Goal: Task Accomplishment & Management: Use online tool/utility

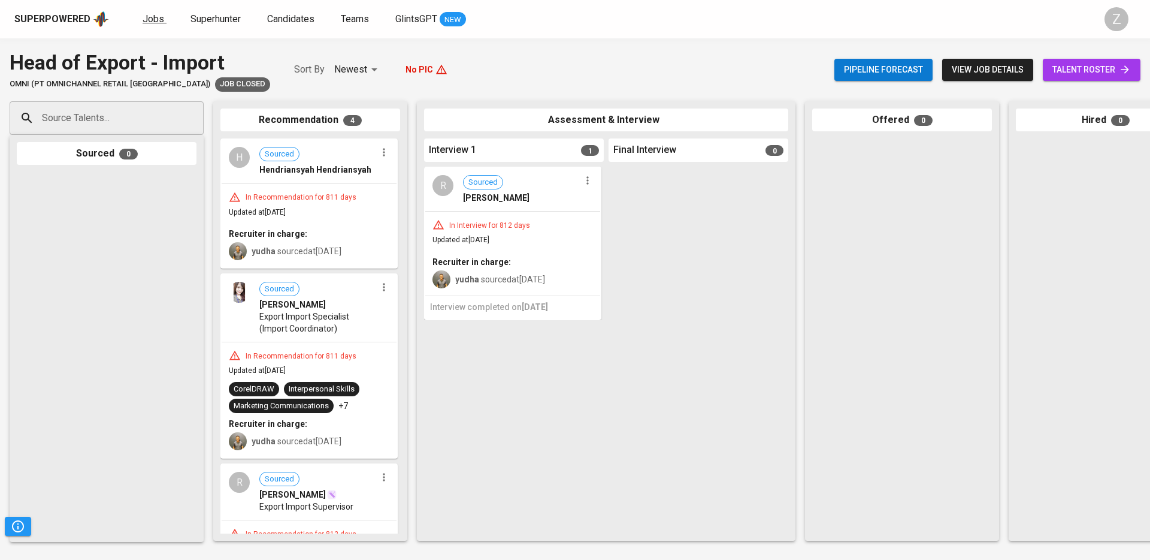
click at [161, 16] on link "Jobs" at bounding box center [155, 19] width 24 height 15
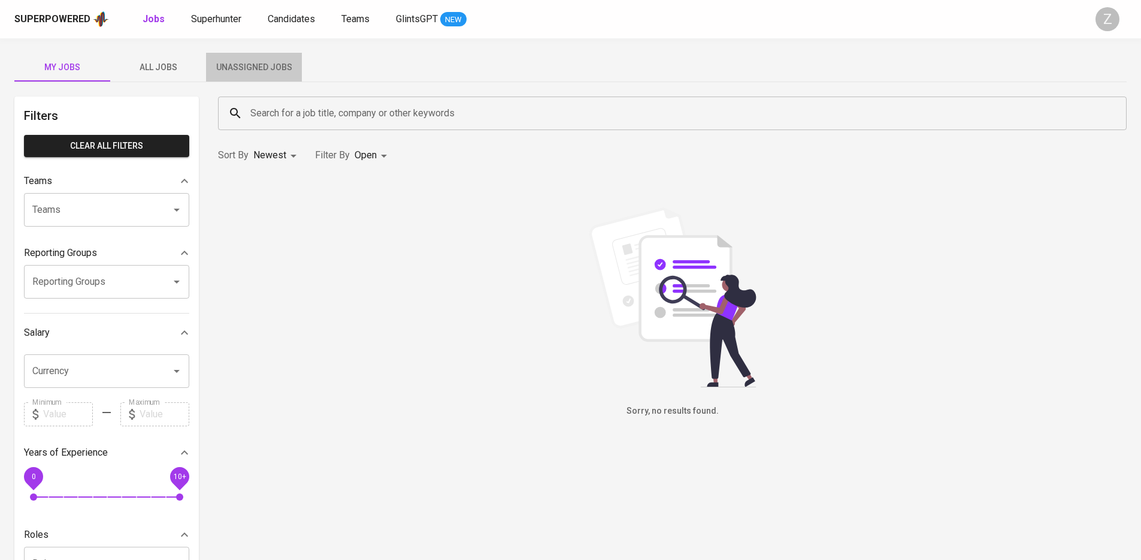
click at [267, 65] on span "Unassigned Jobs" at bounding box center [253, 67] width 81 height 15
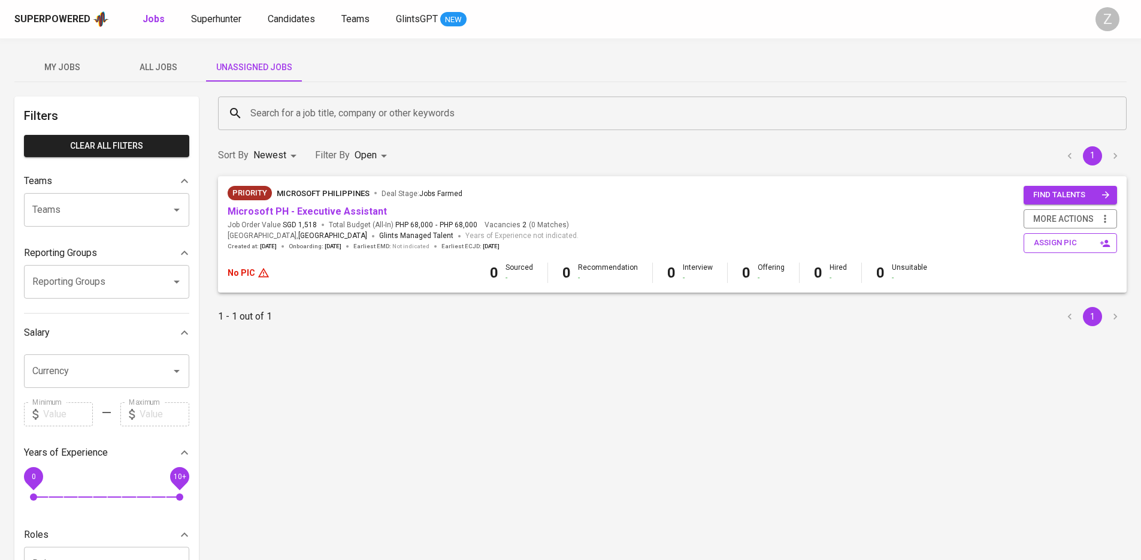
click at [1053, 246] on span "assign pic" at bounding box center [1071, 243] width 75 height 14
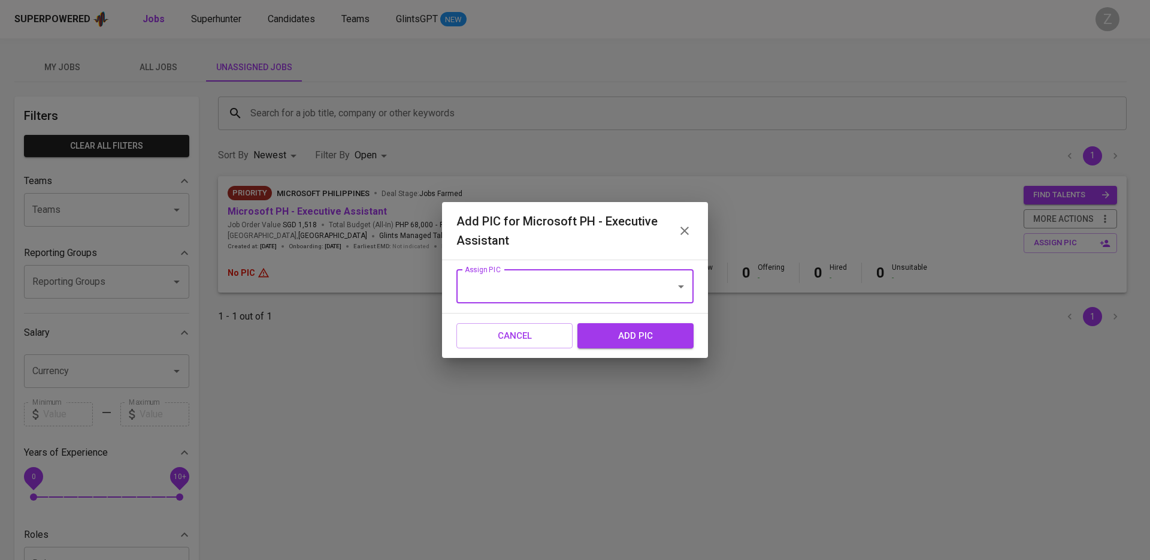
click at [601, 286] on input "Assign PIC" at bounding box center [558, 286] width 193 height 23
type input "g"
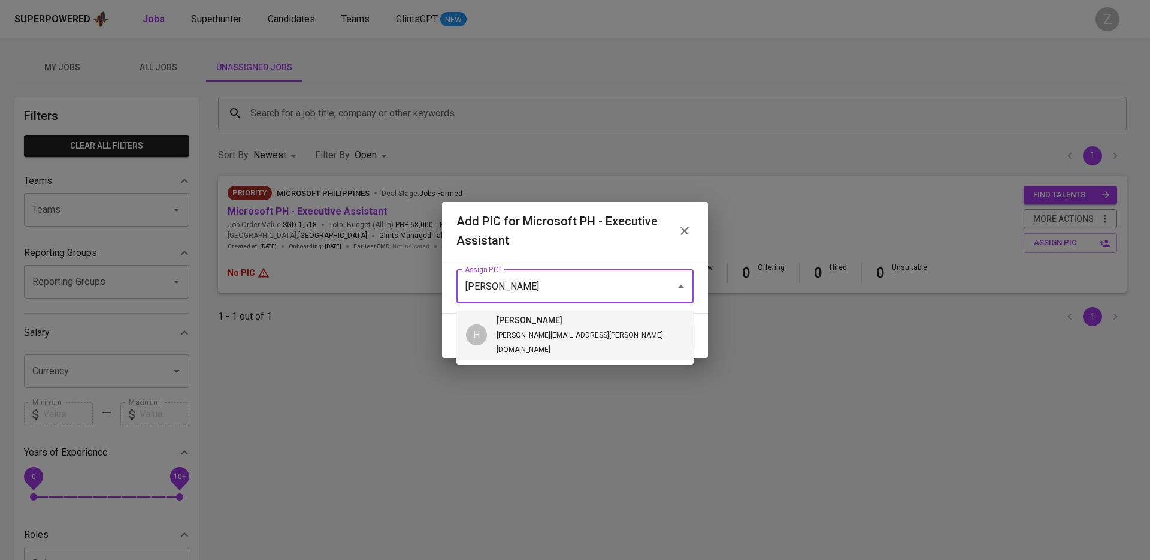
click at [572, 329] on span "hazel [EMAIL_ADDRESS][PERSON_NAME][DOMAIN_NAME]" at bounding box center [585, 335] width 197 height 42
type input "[PERSON_NAME]"
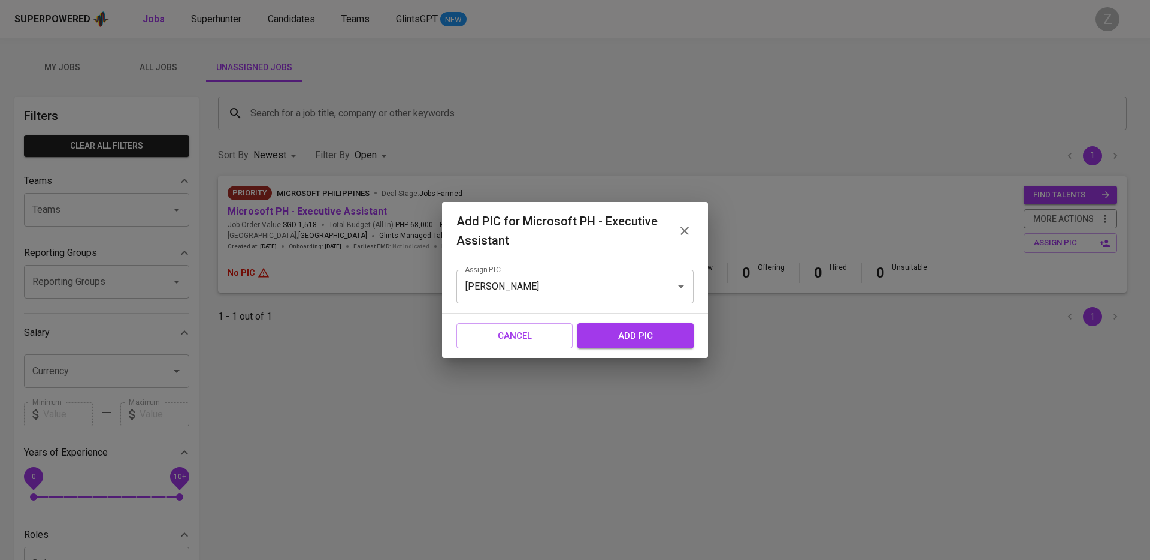
click at [612, 331] on span "add pic" at bounding box center [636, 336] width 90 height 16
